Goal: Communication & Community: Answer question/provide support

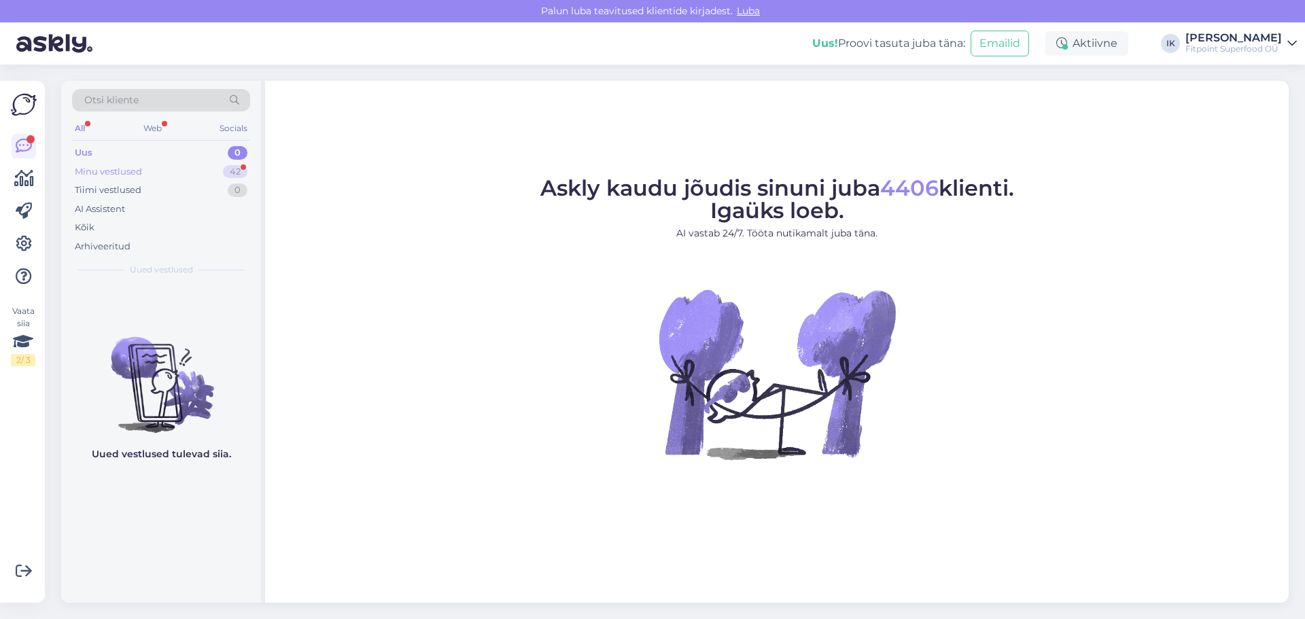
click at [131, 173] on div "Minu vestlused" at bounding box center [108, 172] width 67 height 14
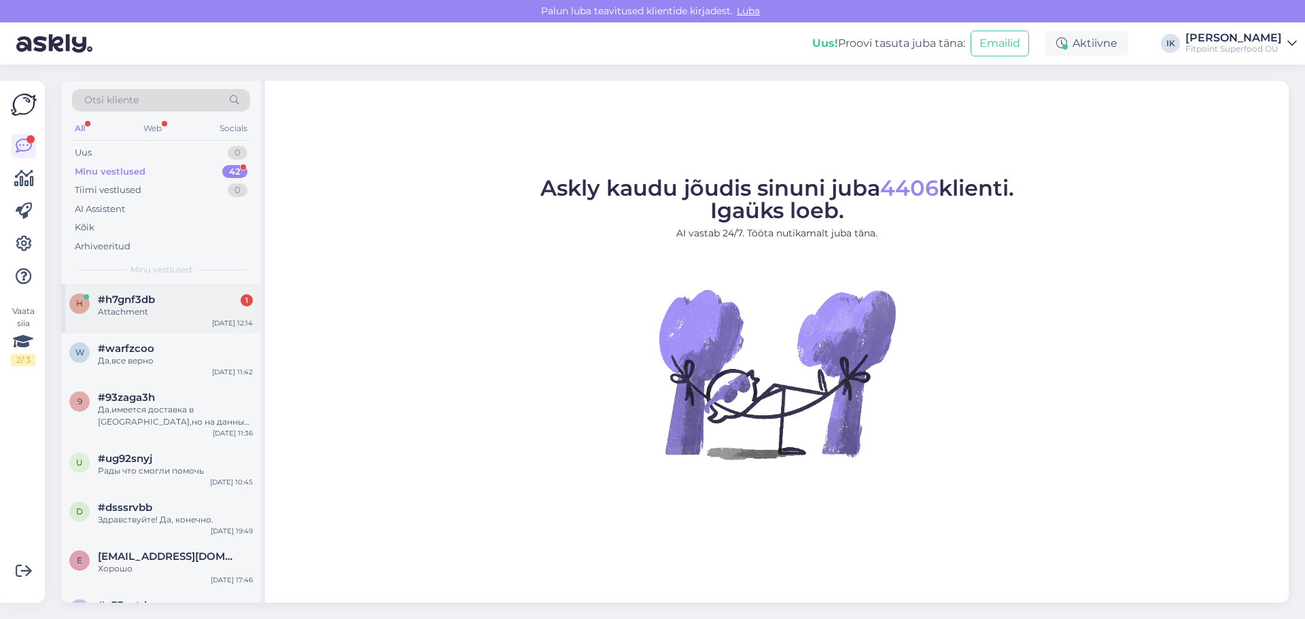
click at [150, 300] on span "#h7gnf3db" at bounding box center [126, 300] width 57 height 12
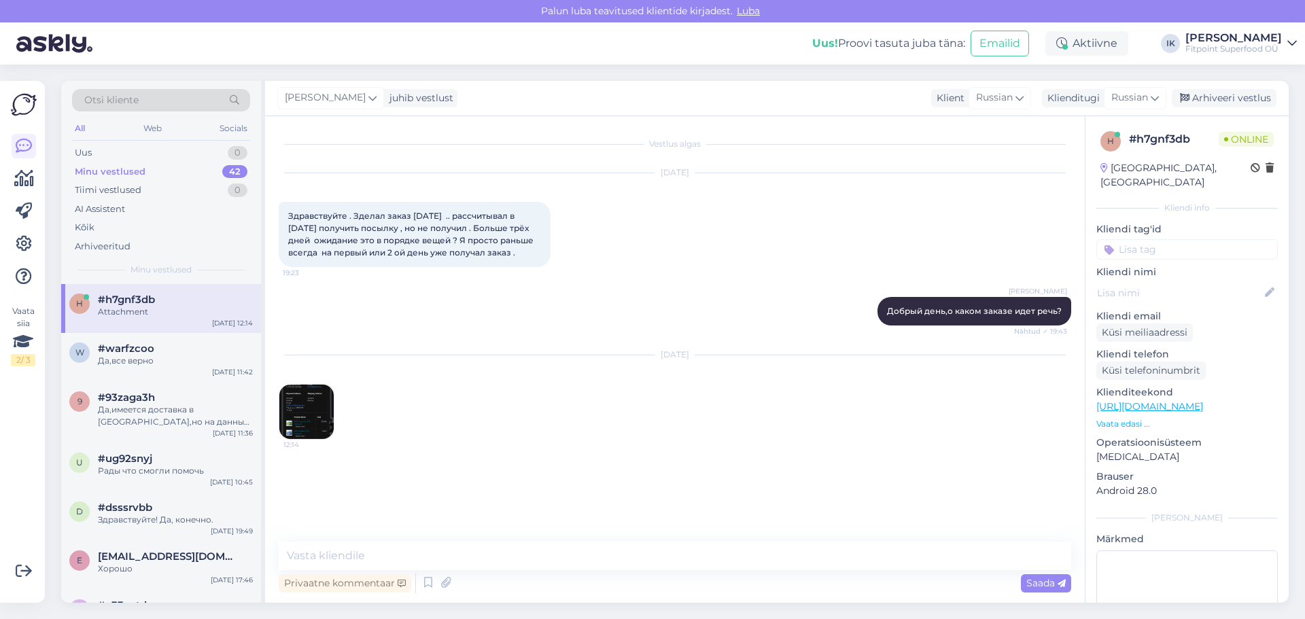
click at [311, 402] on img at bounding box center [306, 412] width 54 height 54
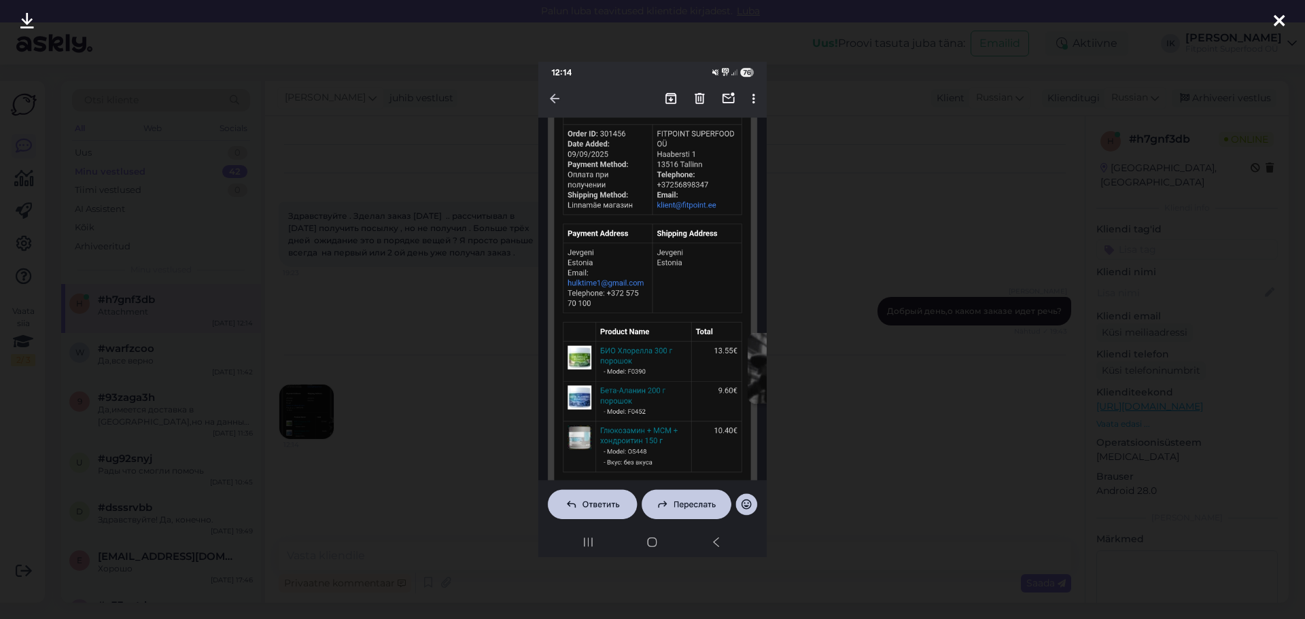
click at [460, 319] on div at bounding box center [652, 309] width 1305 height 619
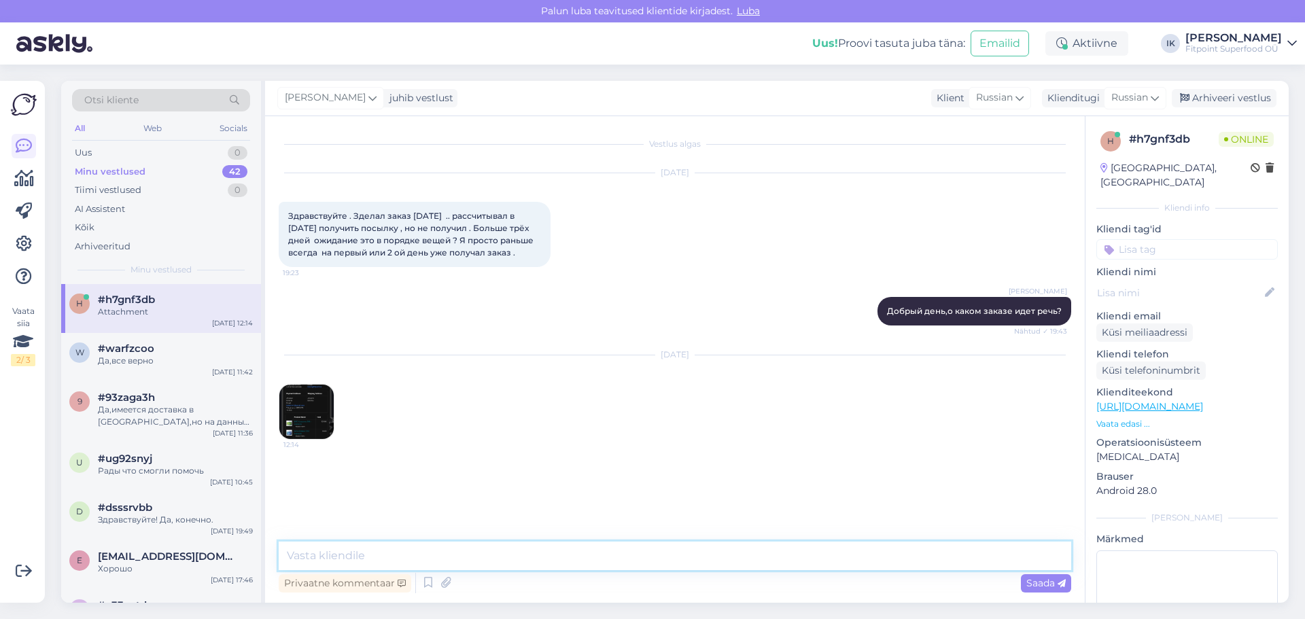
click at [436, 558] on textarea at bounding box center [675, 556] width 793 height 29
type textarea "Y"
paste textarea "[DOMAIN_NAME] <[DOMAIN_NAME][EMAIL_ADDRESS][DOMAIN_NAME]> [DATE] 14:38 ([DATE])…"
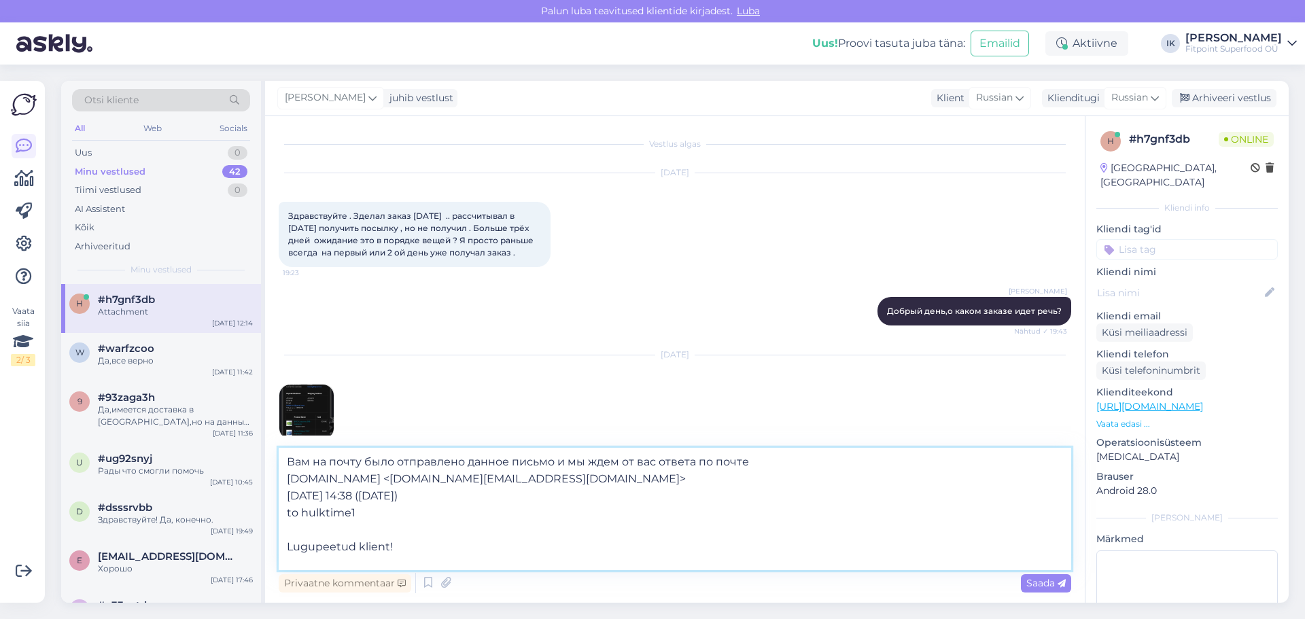
click at [773, 466] on textarea "Вам на почту было отправлено данное письмо и мы ждем от вас ответа по почте [DO…" at bounding box center [675, 509] width 793 height 122
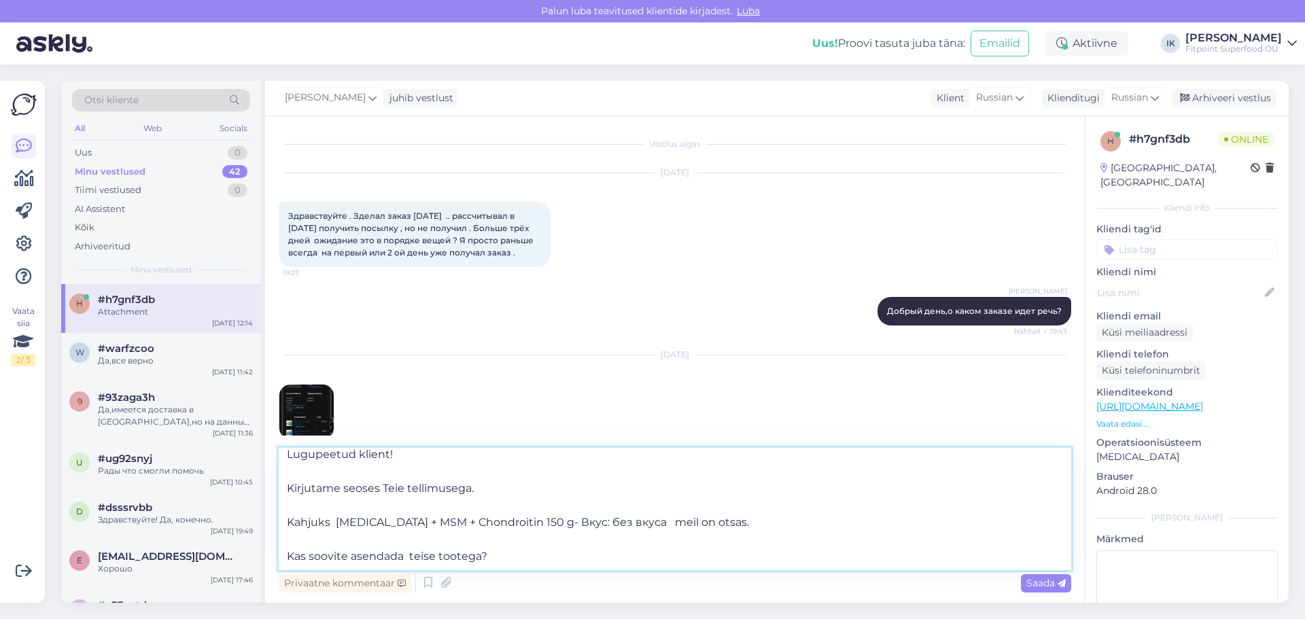
scroll to position [109, 0]
type textarea "Вам на почту было отправлено данное письмо и мы ждем от вас ответа по почте- [D…"
click at [1042, 581] on span "Saada" at bounding box center [1046, 583] width 39 height 12
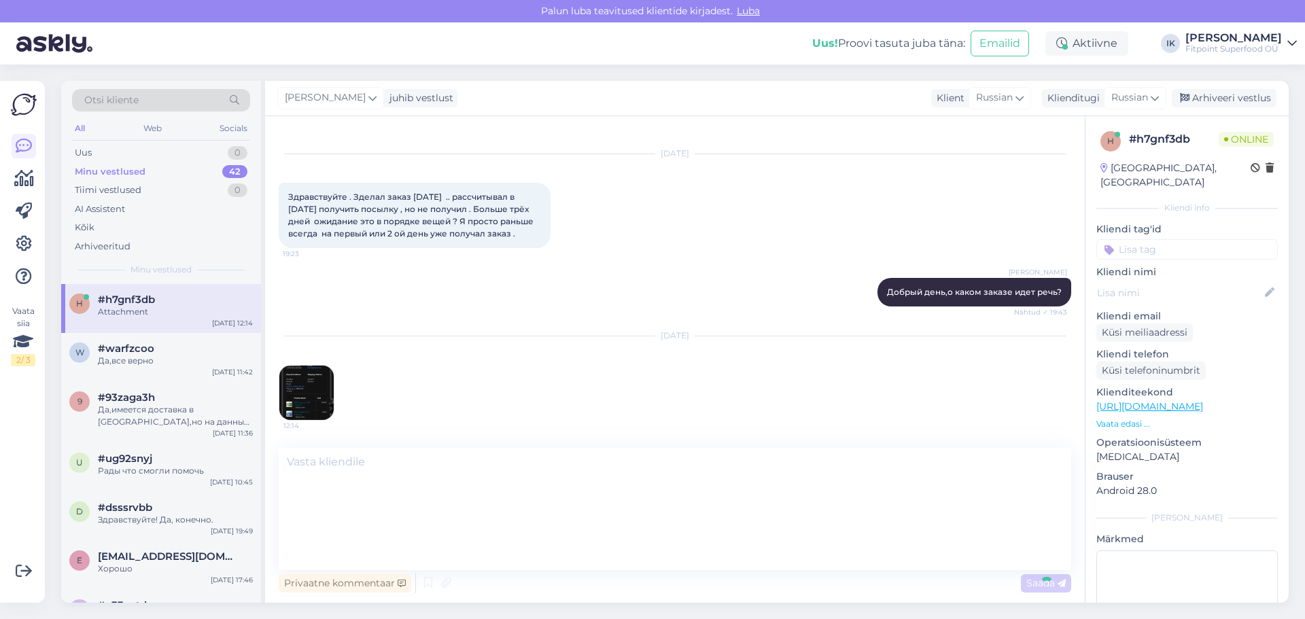
scroll to position [0, 0]
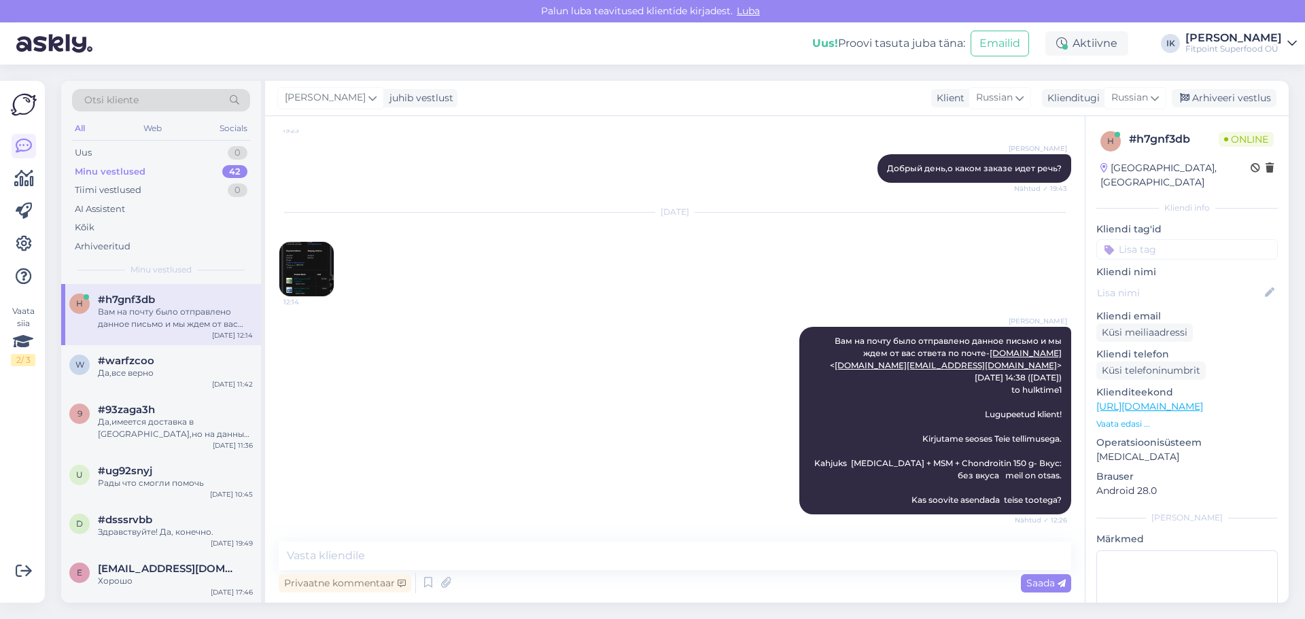
click at [320, 258] on img at bounding box center [306, 269] width 54 height 54
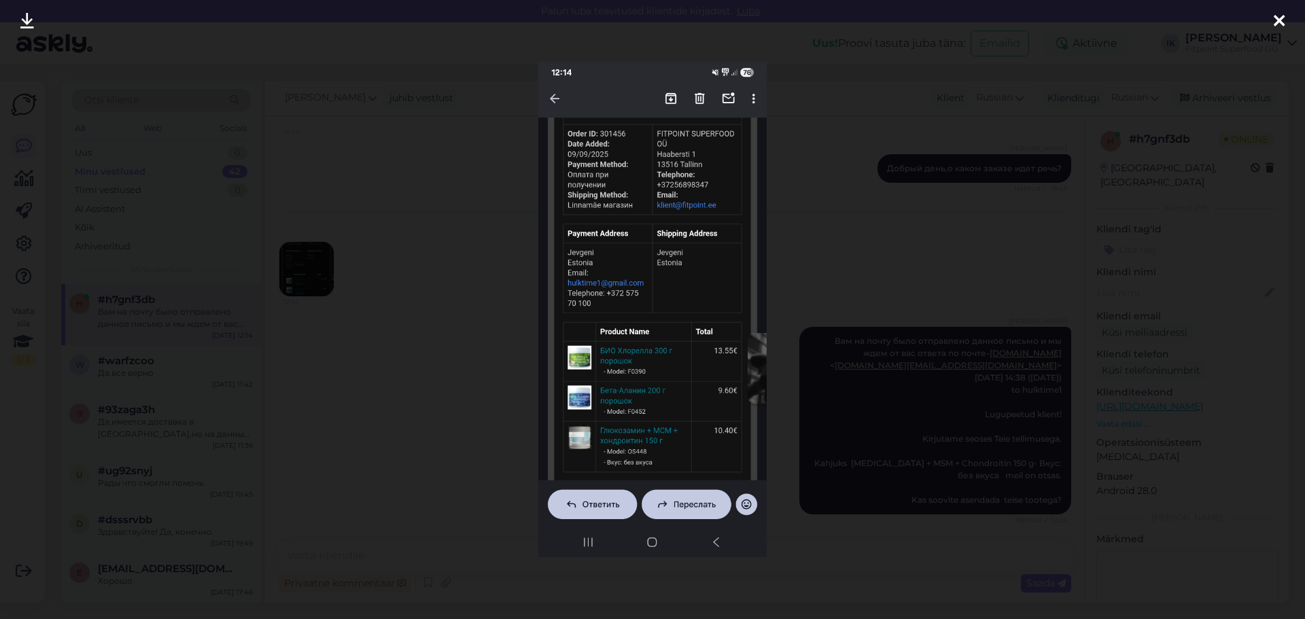
click at [399, 284] on div at bounding box center [652, 309] width 1305 height 619
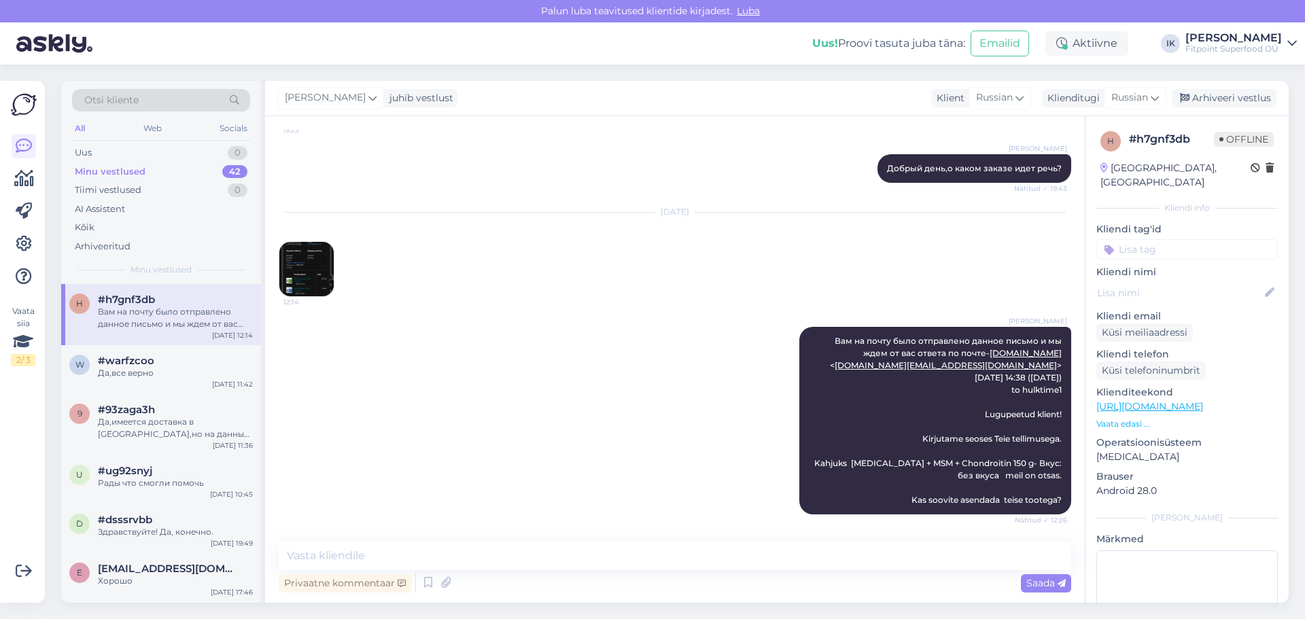
click at [557, 310] on div "[DATE] 12:14" at bounding box center [675, 255] width 793 height 114
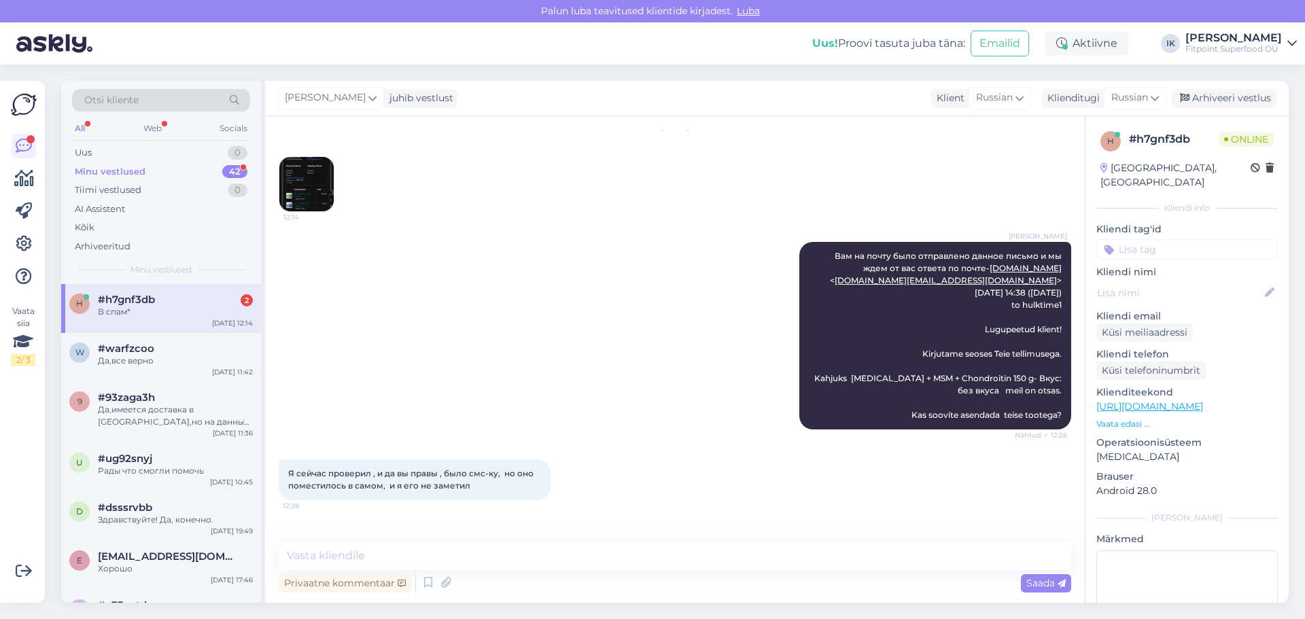
scroll to position [272, 0]
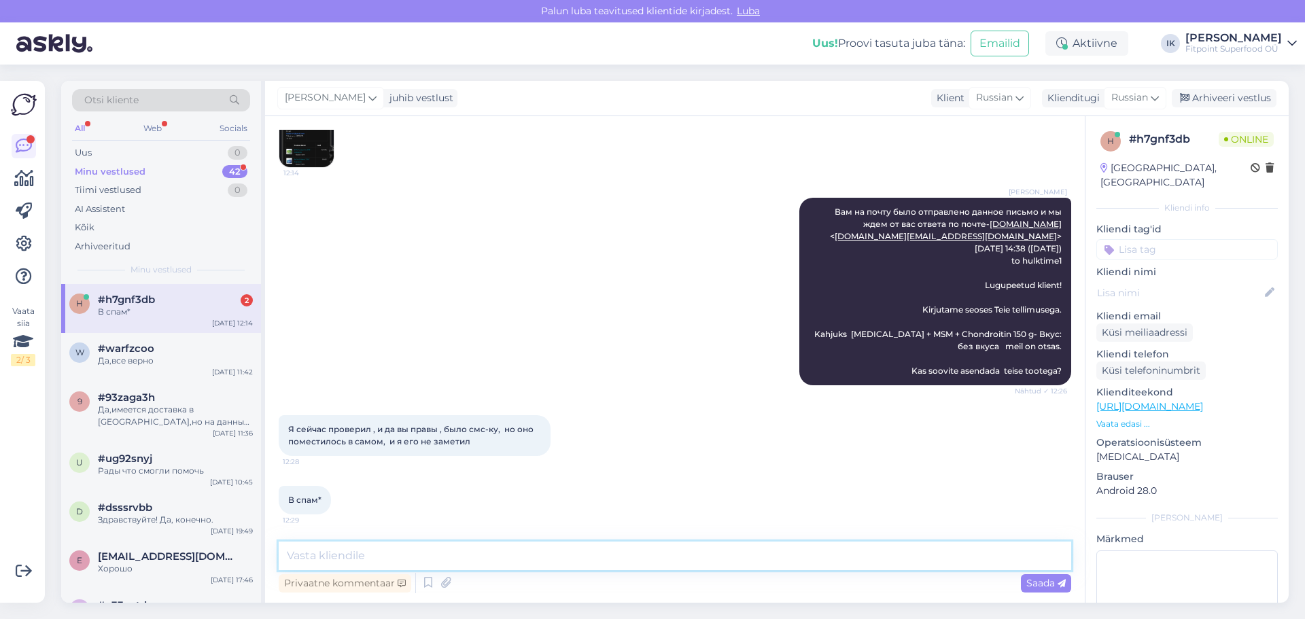
click at [569, 560] on textarea at bounding box center [675, 556] width 793 height 29
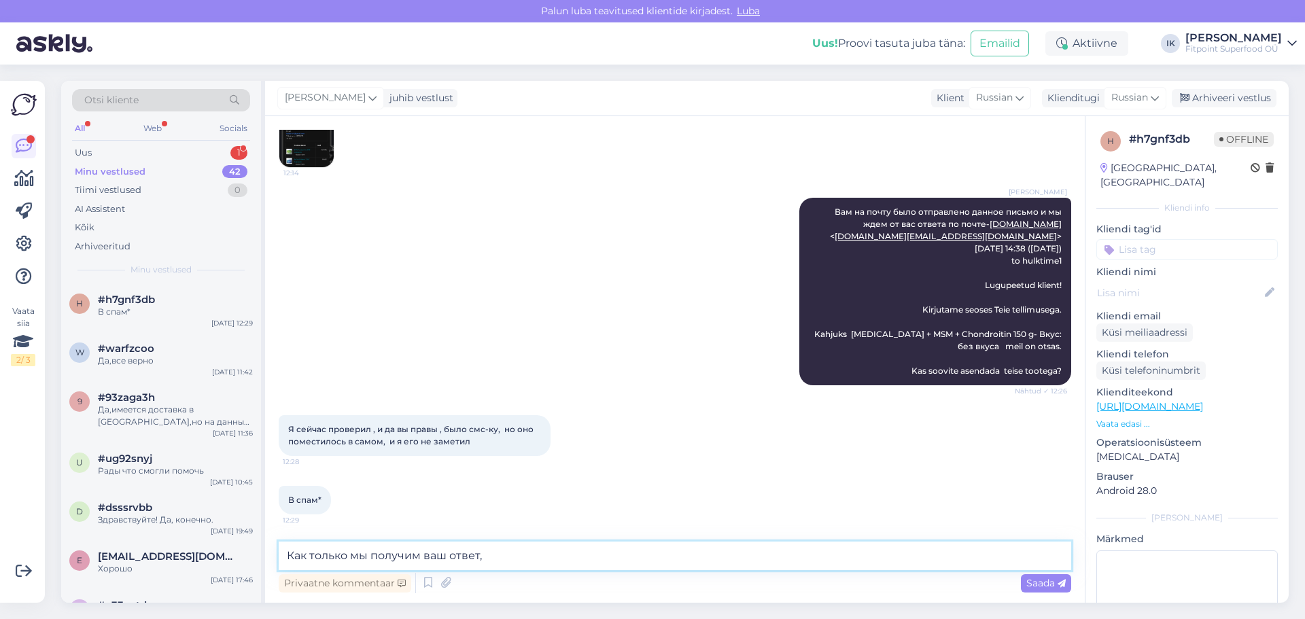
click at [336, 559] on textarea "Как только мы получим ваш ответ," at bounding box center [675, 556] width 793 height 29
click at [435, 557] on textarea "Как мы получим ваш ответ," at bounding box center [675, 556] width 793 height 29
click at [439, 557] on textarea "Как мы получим ваш ответ," at bounding box center [675, 556] width 793 height 29
click at [509, 553] on textarea "Как мы получим ваш ответ по почте," at bounding box center [675, 556] width 793 height 29
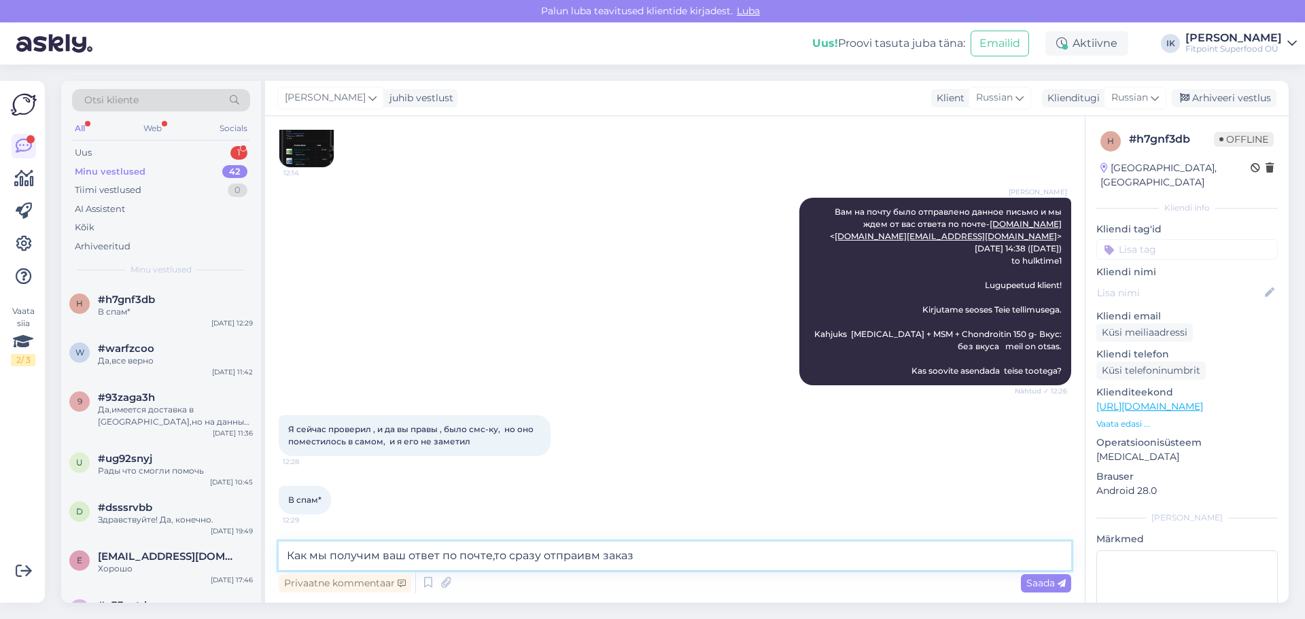
click at [583, 558] on textarea "Как мы получим ваш ответ по почте,то сразу отпраивм заказ" at bounding box center [675, 556] width 793 height 29
click at [521, 560] on textarea "Как мы получим ваш ответ по почте,то сразу отправим заказ" at bounding box center [675, 556] width 793 height 29
click at [568, 553] on textarea "Как мы получим ваш ответ по почте,то отправим заказ" at bounding box center [675, 556] width 793 height 29
click at [647, 555] on textarea "Как мы получим ваш ответ по почте,то отправим ваш заказ" at bounding box center [675, 556] width 793 height 29
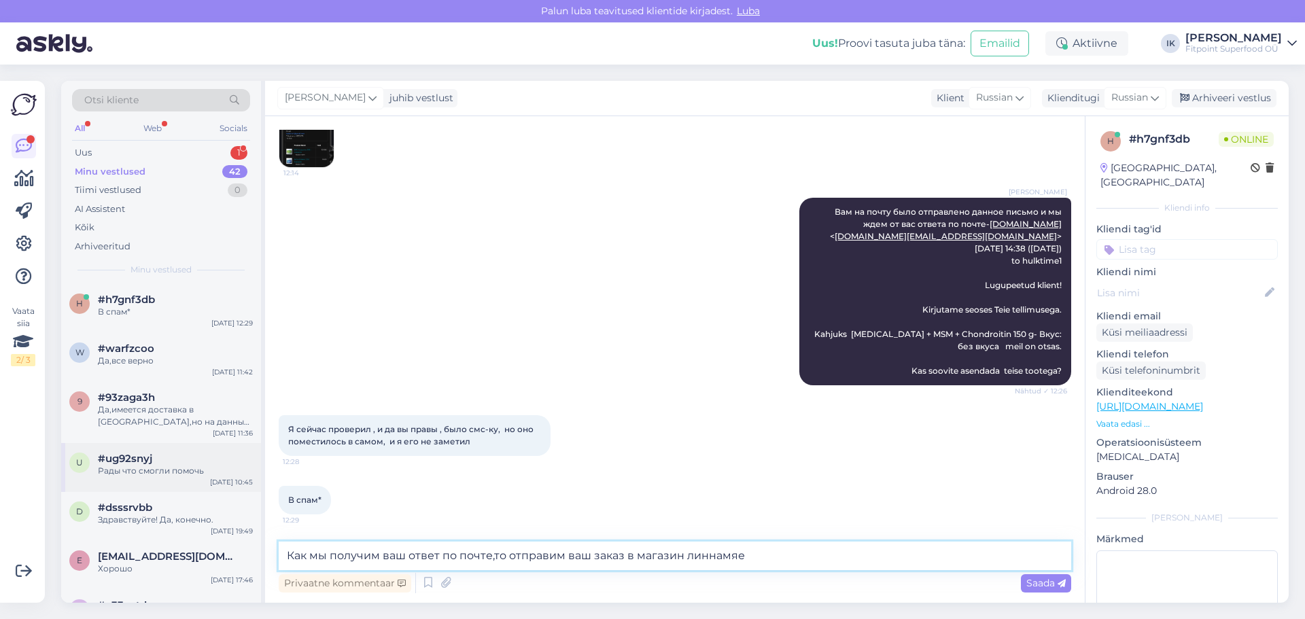
drag, startPoint x: 763, startPoint y: 562, endPoint x: 153, endPoint y: 485, distance: 615.3
click at [153, 485] on div "Otsi kliente All Web Socials Uus 1 Minu vestlused 42 Tiimi vestlused 0 AI Assis…" at bounding box center [675, 342] width 1228 height 522
type textarea "Рады что смогли помочь"
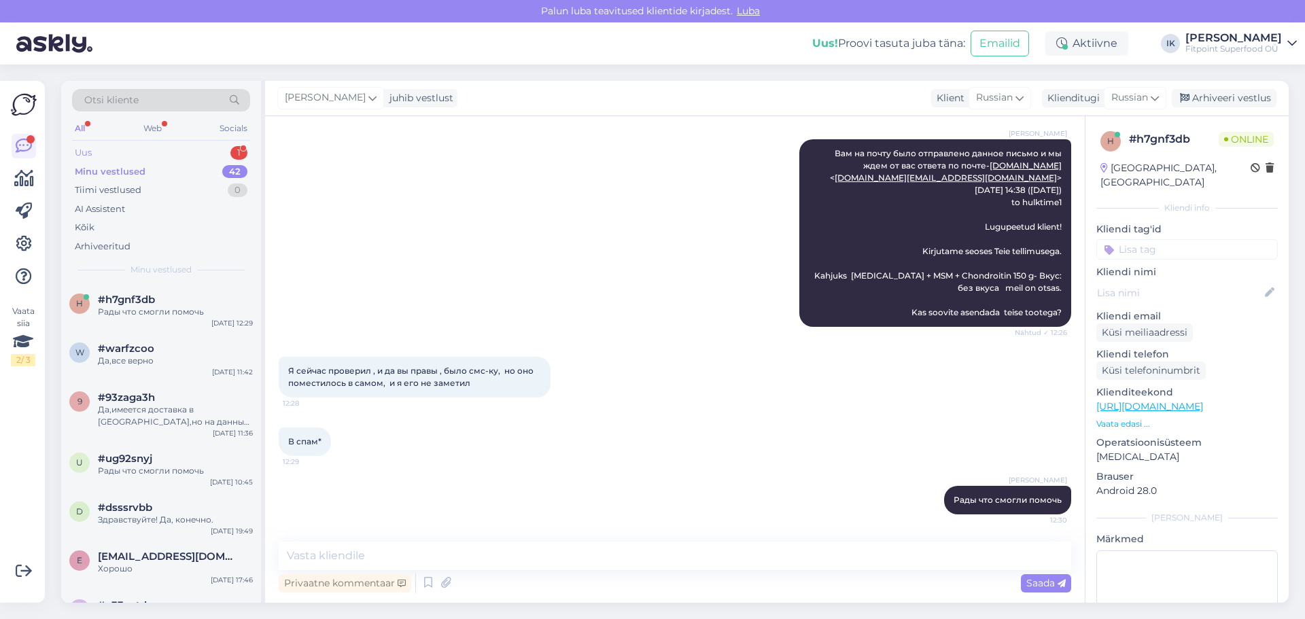
click at [193, 151] on div "Uus 1" at bounding box center [161, 152] width 178 height 19
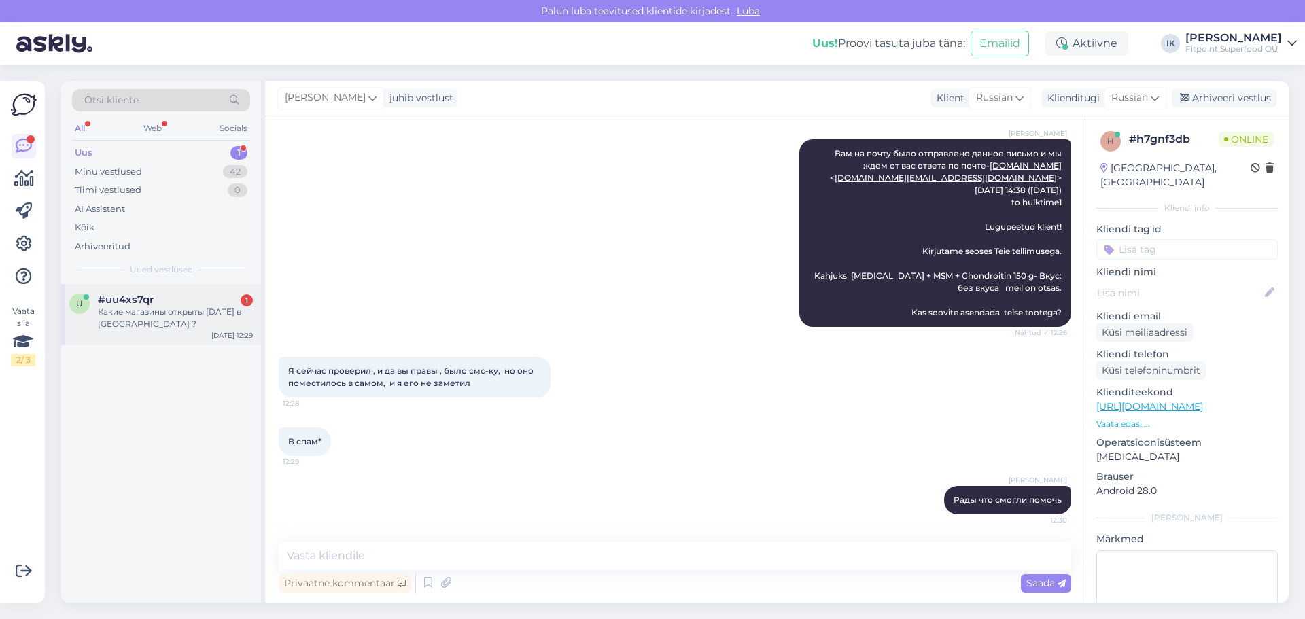
click at [212, 313] on div "Какие магазины открыты [DATE] в [GEOGRAPHIC_DATA] ?" at bounding box center [175, 318] width 155 height 24
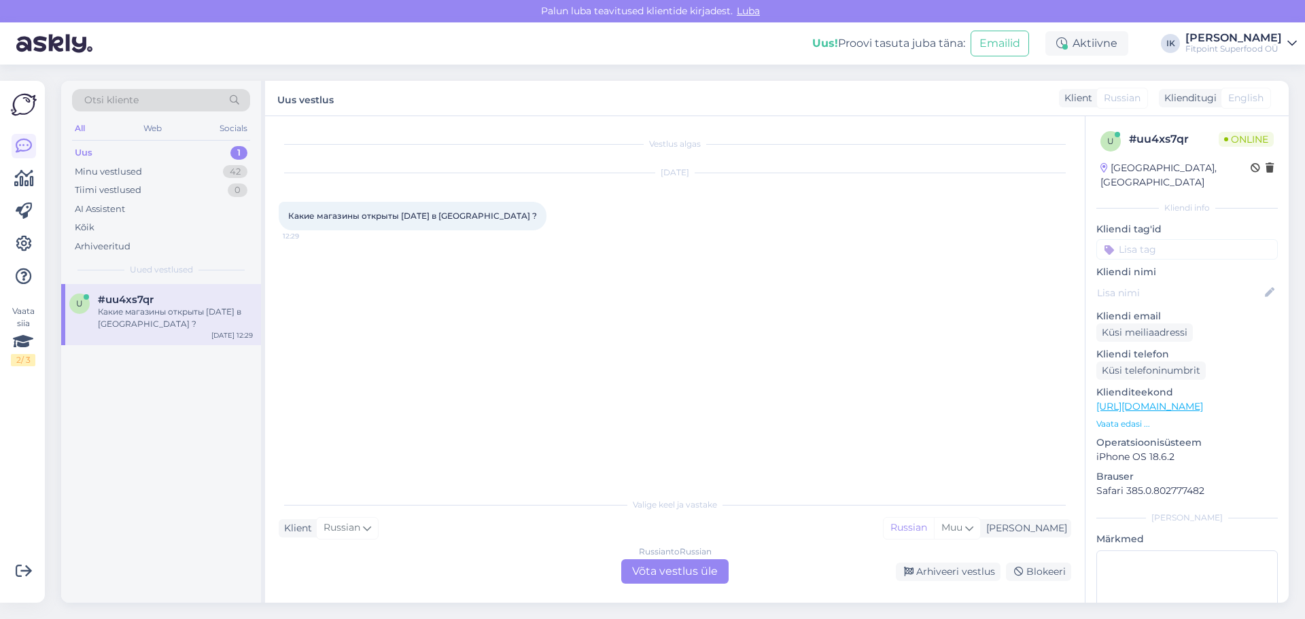
click at [682, 574] on div "Russian to Russian Võta vestlus üle" at bounding box center [674, 572] width 107 height 24
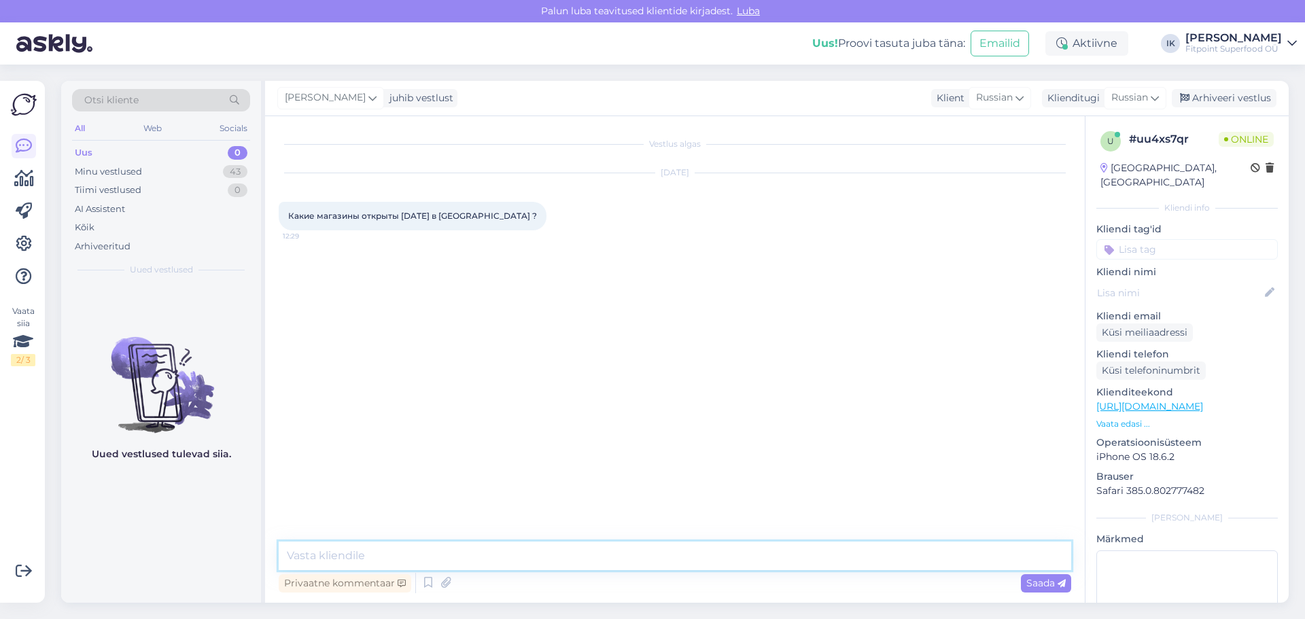
click at [619, 552] on textarea at bounding box center [675, 556] width 793 height 29
click at [368, 557] on textarea "Добрый день хааберсти 1 до 15,00 и ярве кескус до 19,00" at bounding box center [675, 556] width 793 height 29
click at [470, 556] on textarea "Добрый день -хааберсти 1 до 15,00 и ярве кескус до 19,00" at bounding box center [675, 556] width 793 height 29
click at [597, 560] on textarea "Добрый день -хааберсти 1 до 15.00 и ярве кескус до 19,00" at bounding box center [675, 556] width 793 height 29
type textarea "Добрый день -хааберсти 1 до 15.00 и ярве кескус до 19.00"
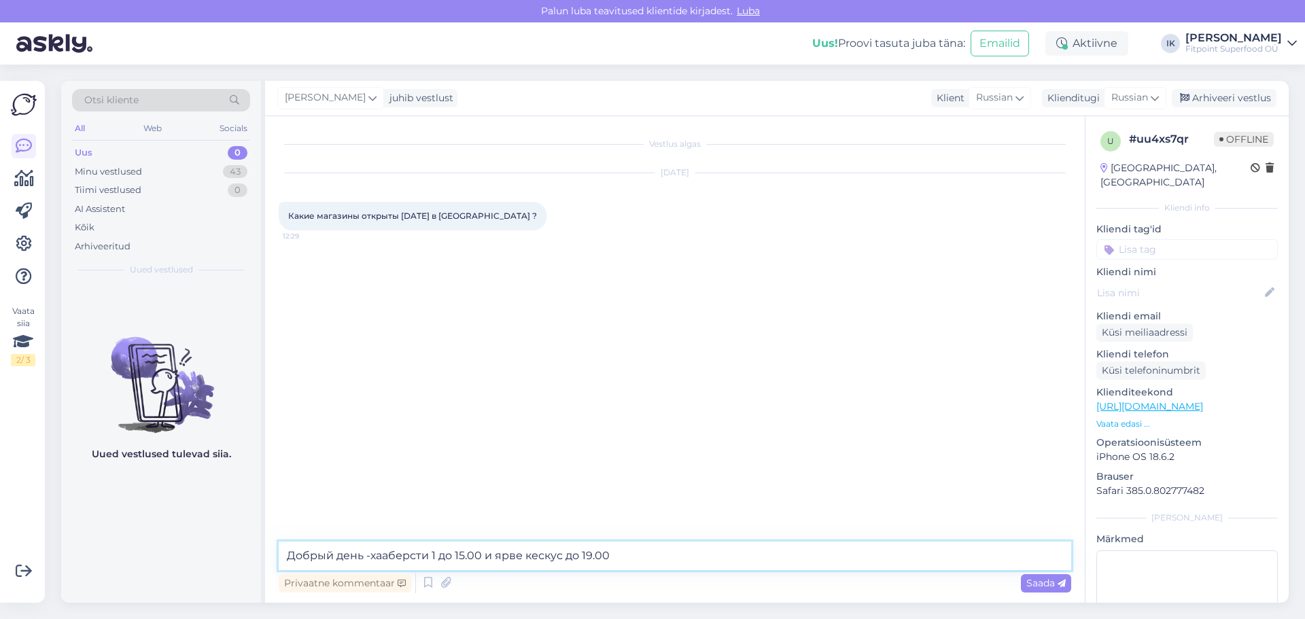
click at [657, 559] on textarea "Добрый день -хааберсти 1 до 15.00 и ярве кескус до 19.00" at bounding box center [675, 556] width 793 height 29
